Goal: Information Seeking & Learning: Learn about a topic

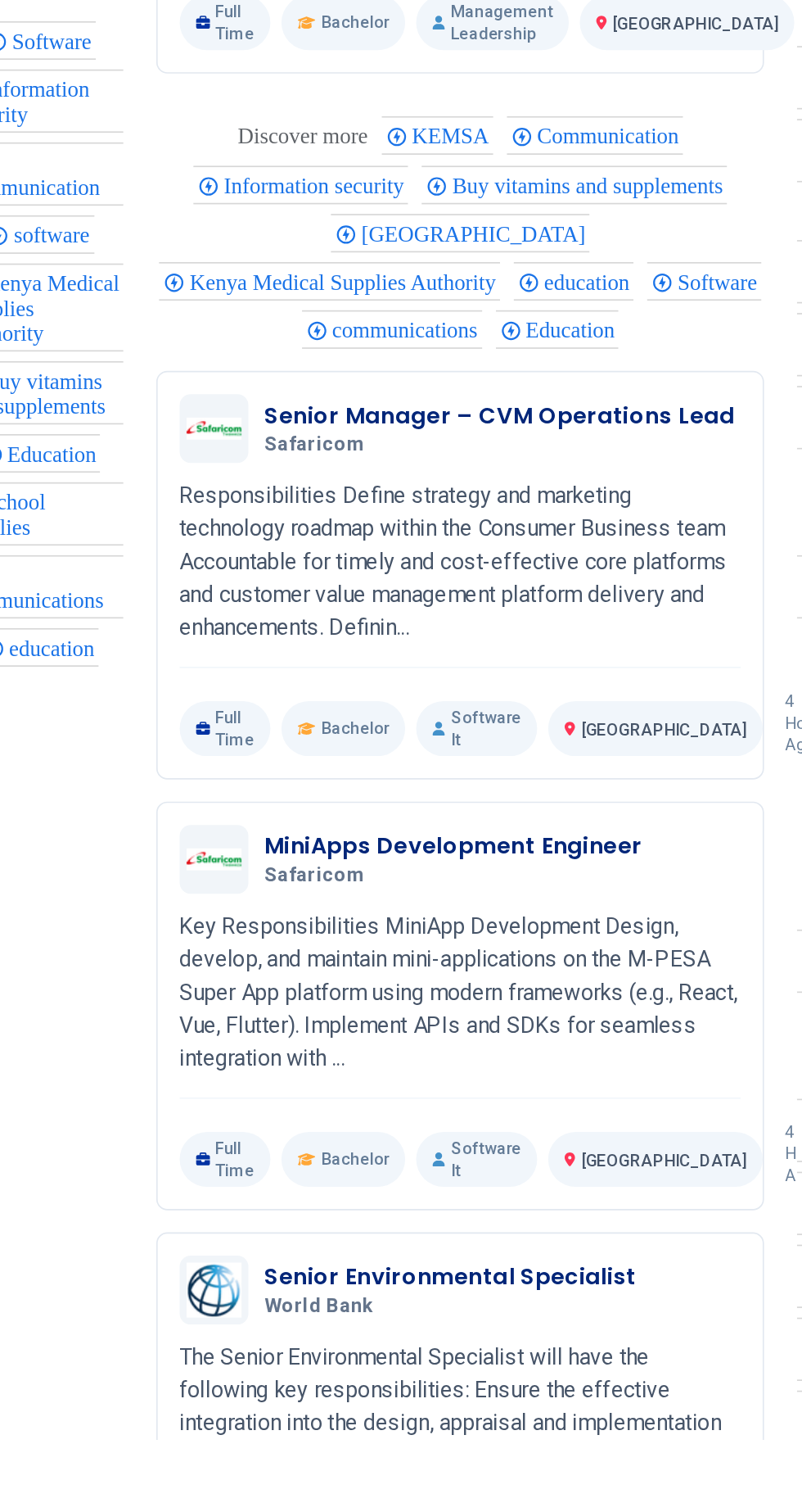
scroll to position [2963, 0]
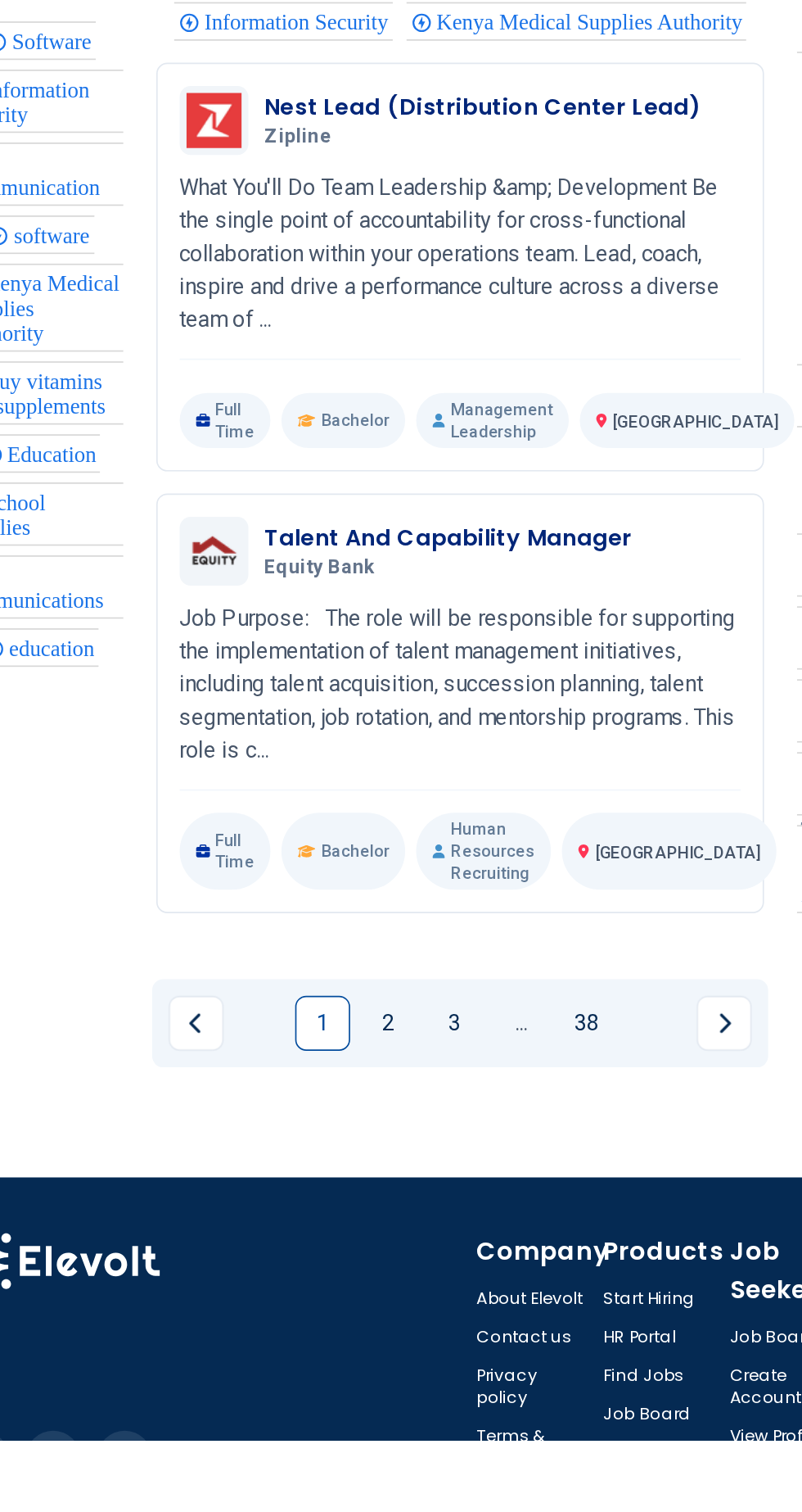
click at [357, 1260] on link "2" at bounding box center [358, 1263] width 33 height 33
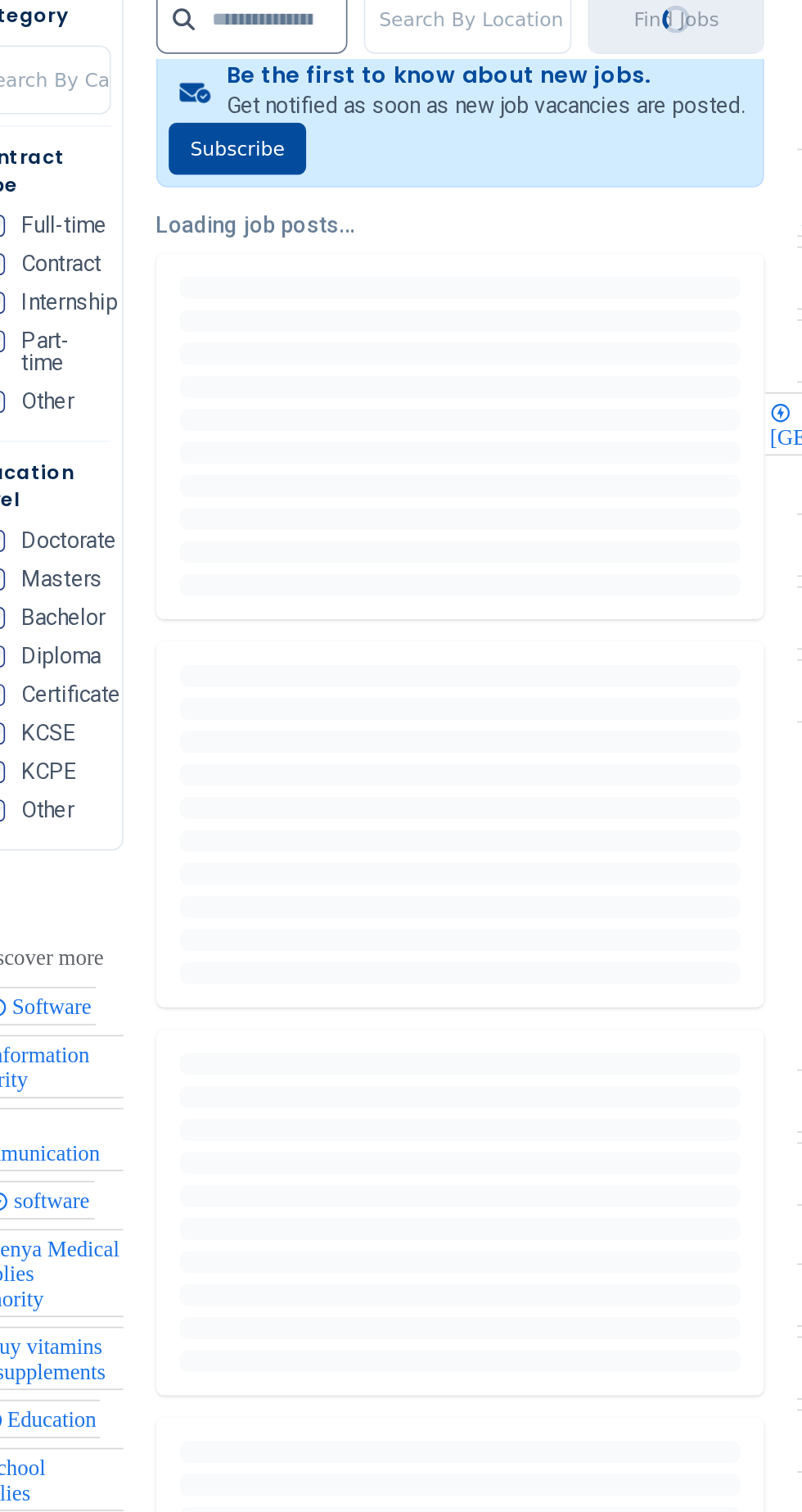
scroll to position [0, 0]
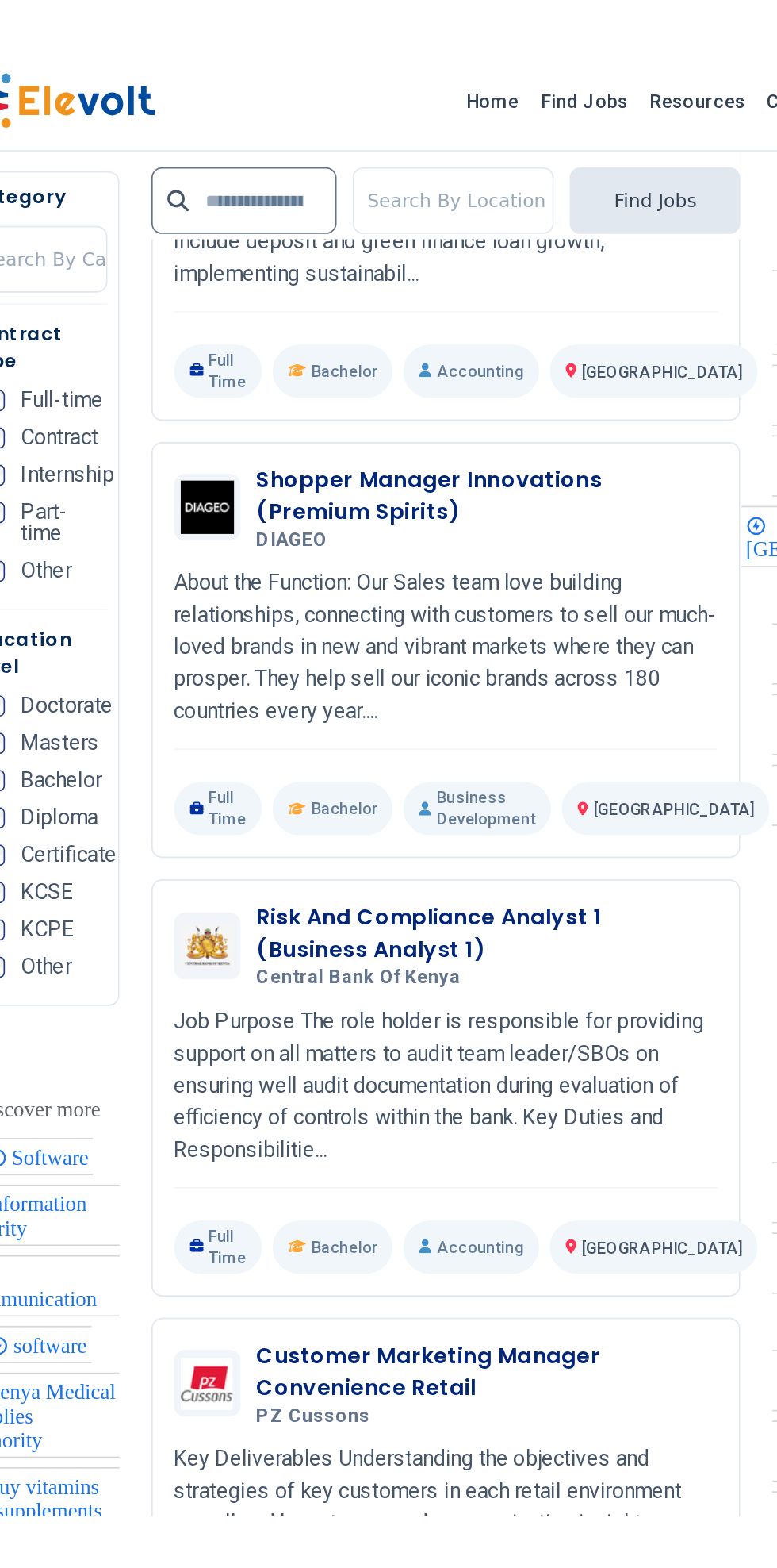
scroll to position [583, 0]
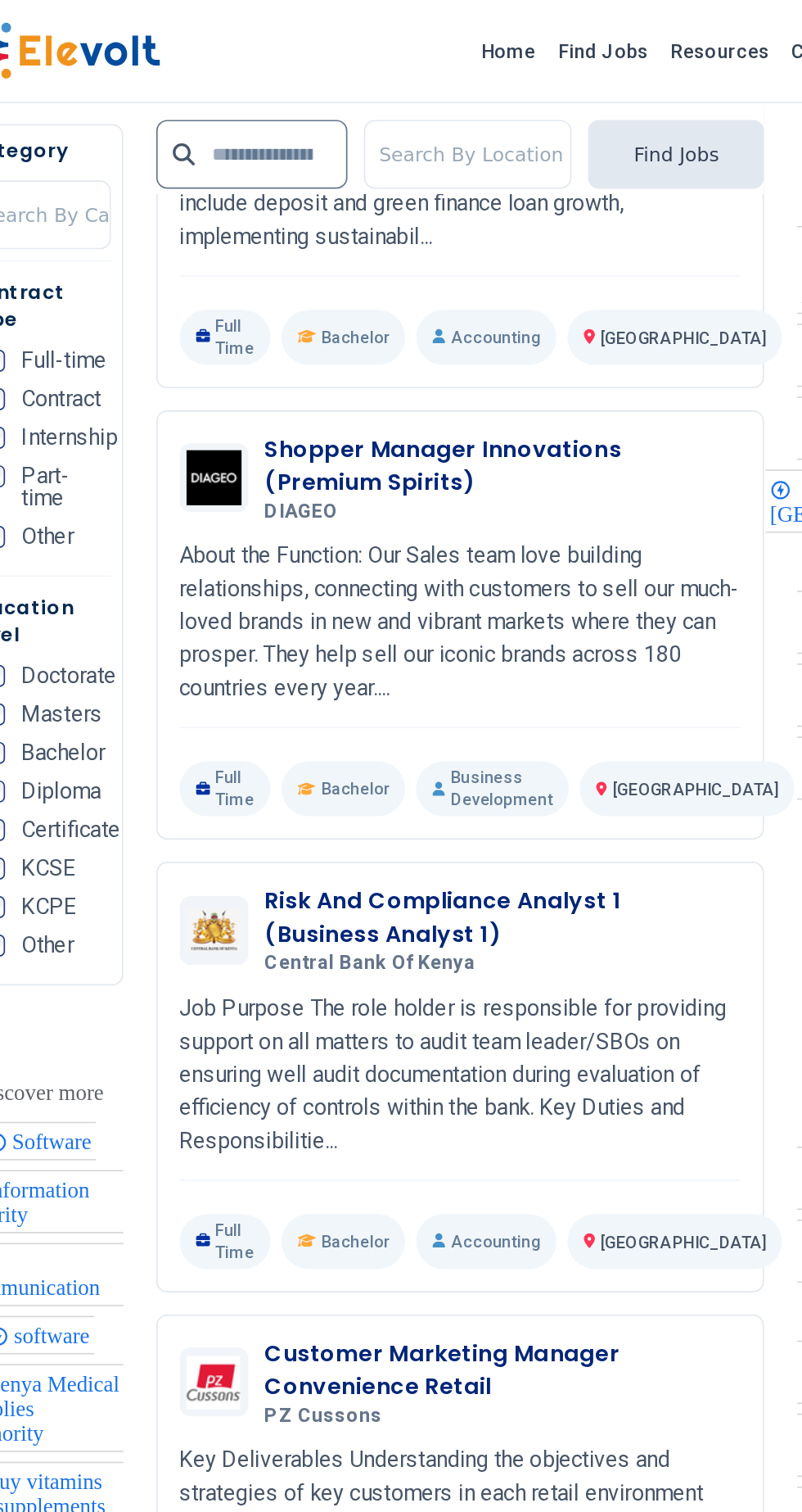
click at [291, 274] on h3 "Shopper Manager Innovations (Premium Spirits)" at bounding box center [427, 278] width 284 height 40
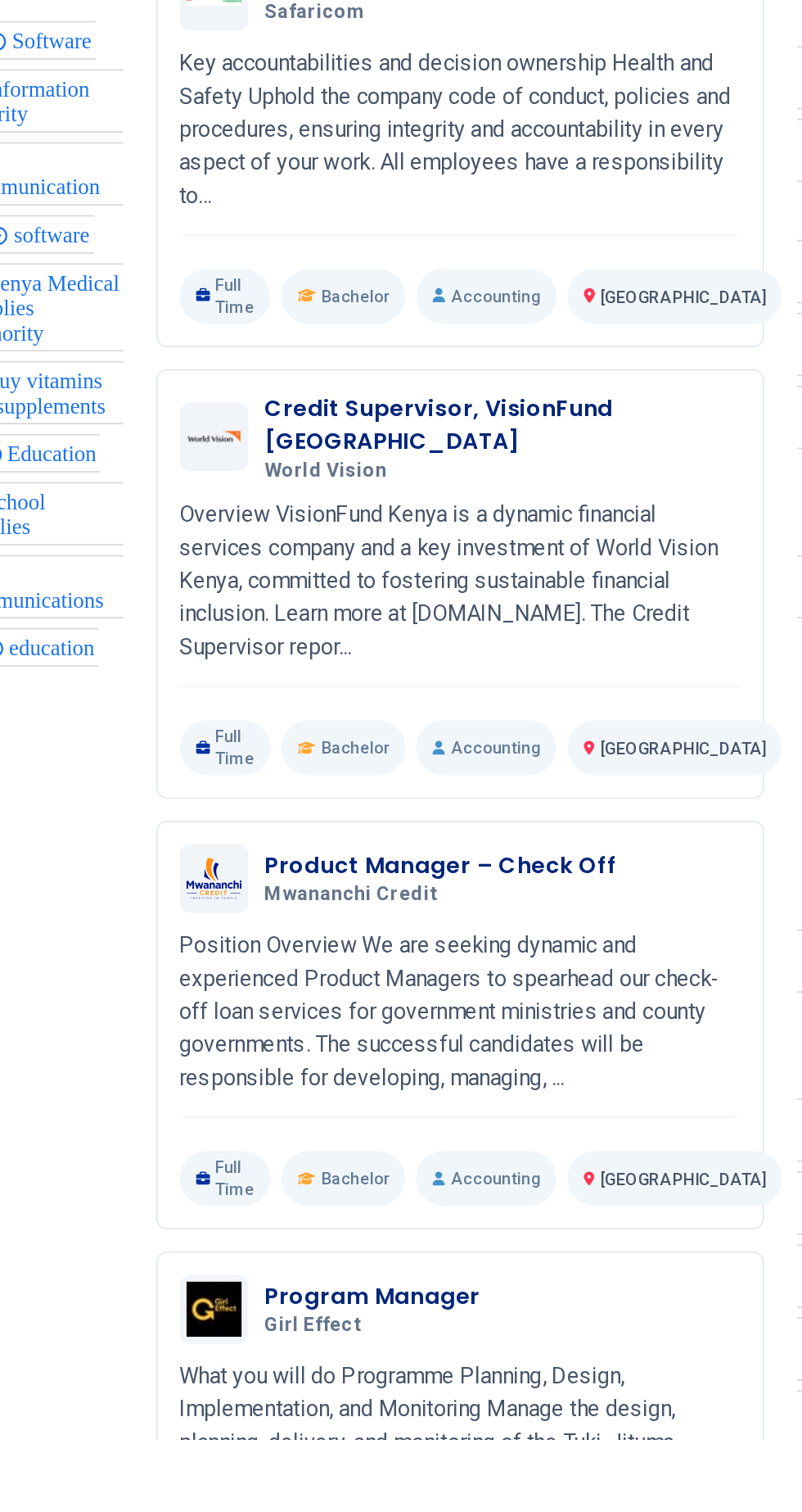
scroll to position [1440, 0]
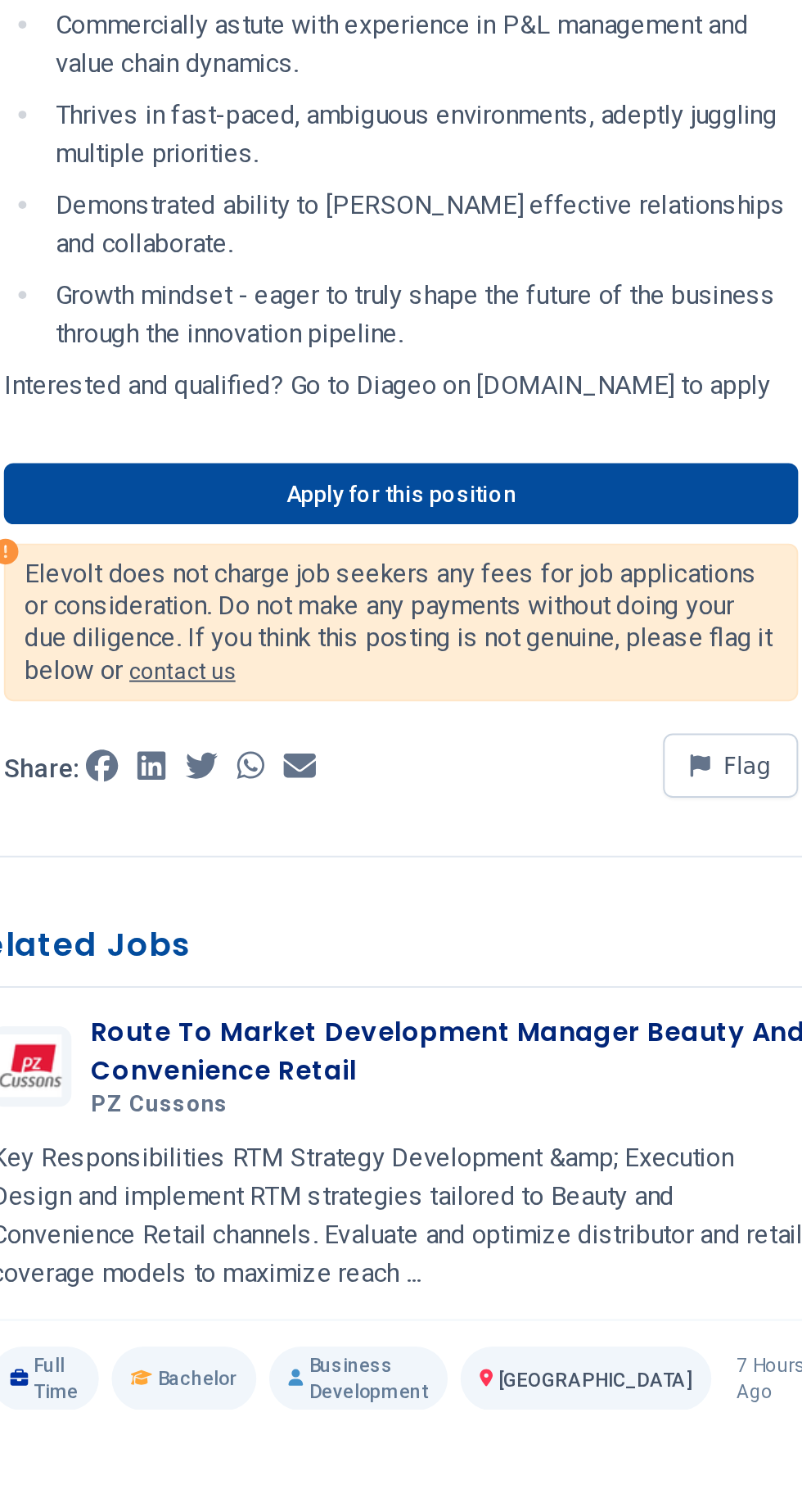
scroll to position [646, 0]
